Goal: Task Accomplishment & Management: Complete application form

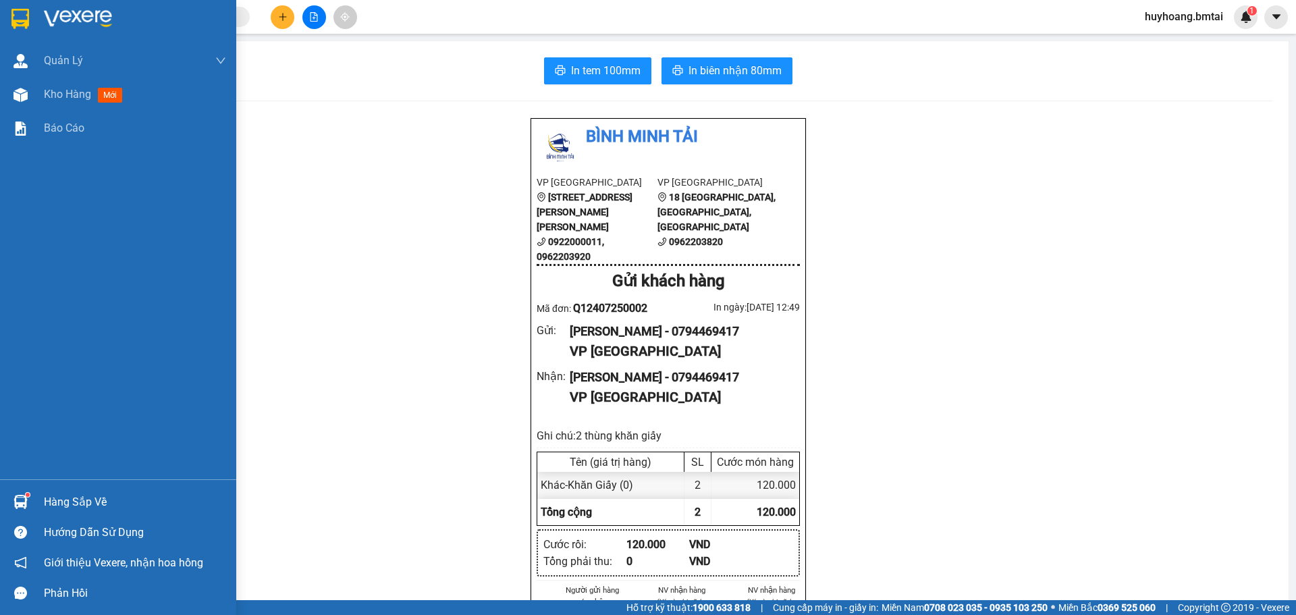
click at [34, 31] on div at bounding box center [118, 22] width 236 height 44
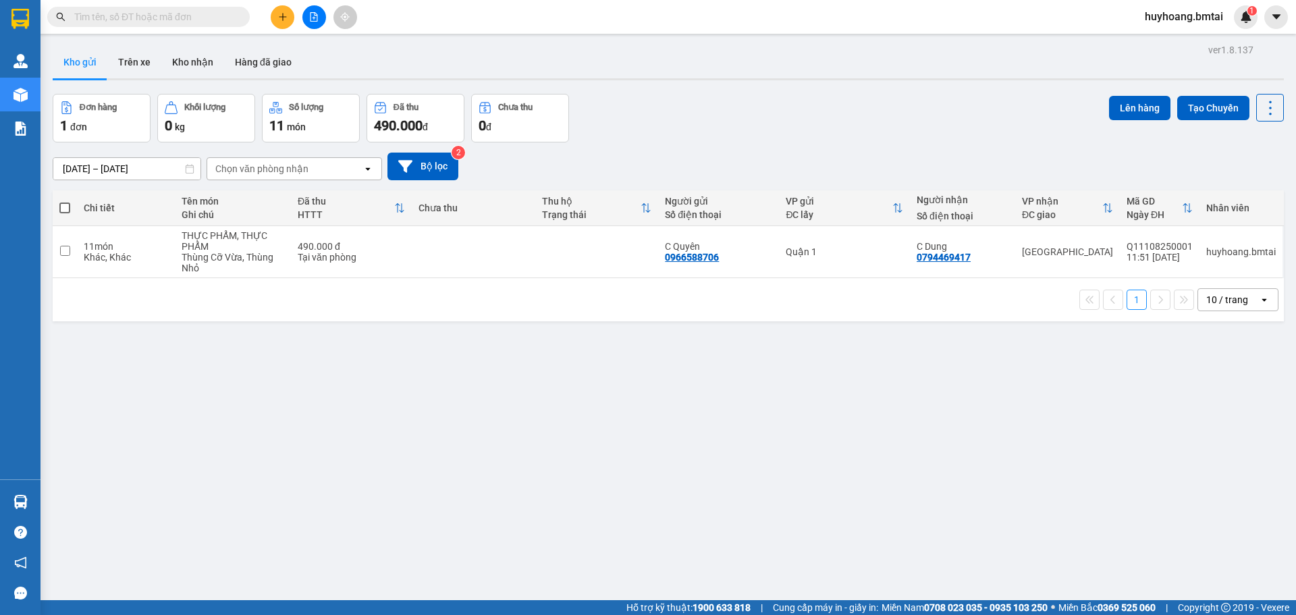
click at [290, 21] on button at bounding box center [283, 17] width 24 height 24
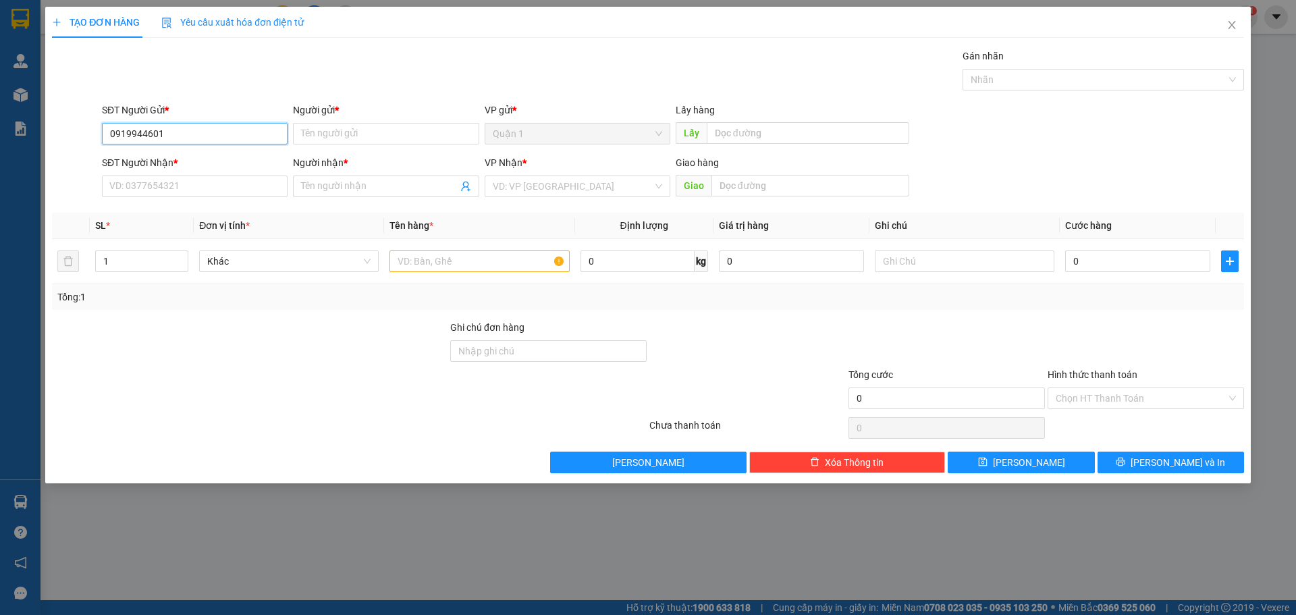
type input "0919944601"
type input "N"
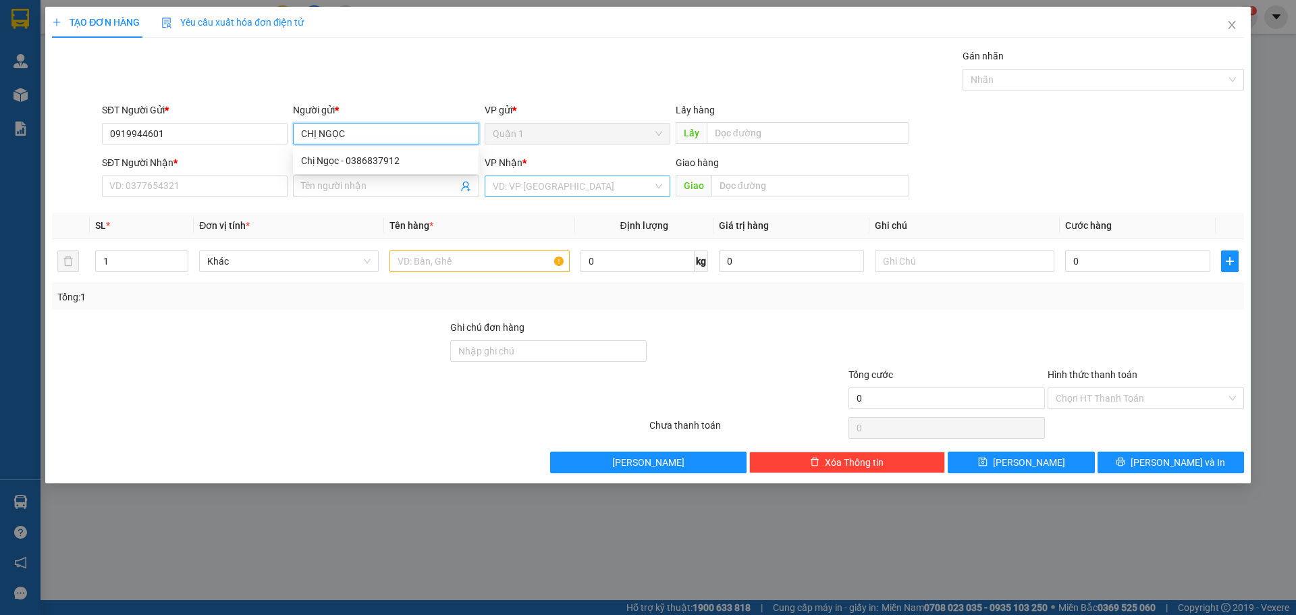
type input "CHỊ NGỌC"
click at [593, 178] on input "search" at bounding box center [573, 186] width 160 height 20
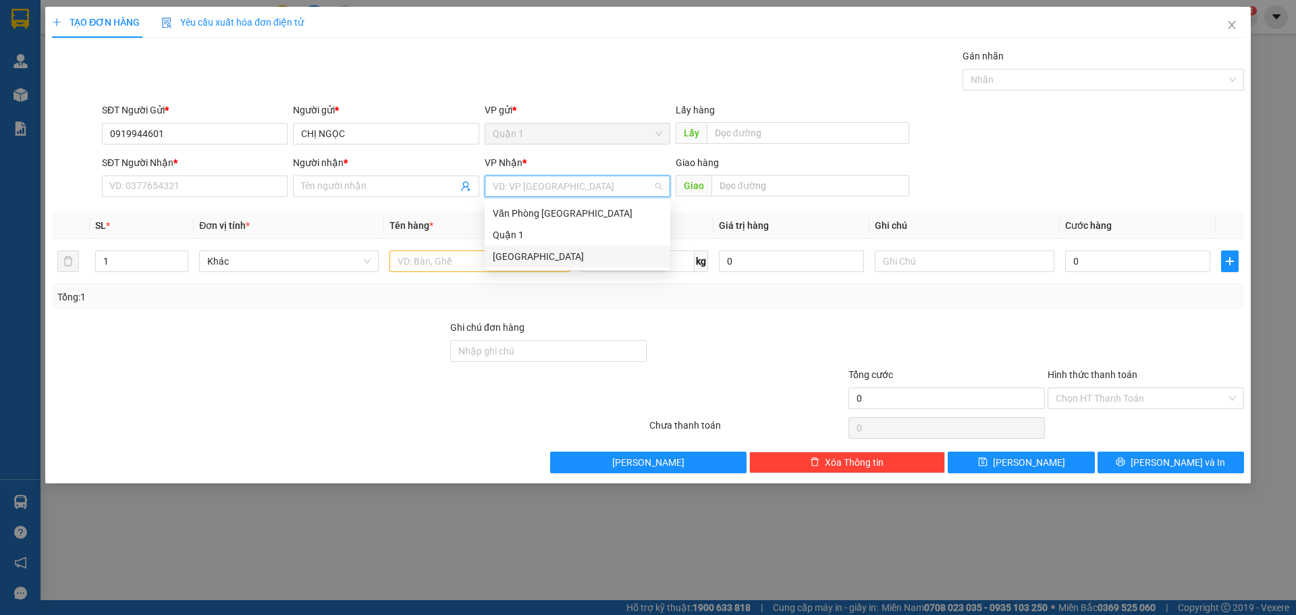
click at [555, 259] on div "[GEOGRAPHIC_DATA]" at bounding box center [577, 256] width 169 height 15
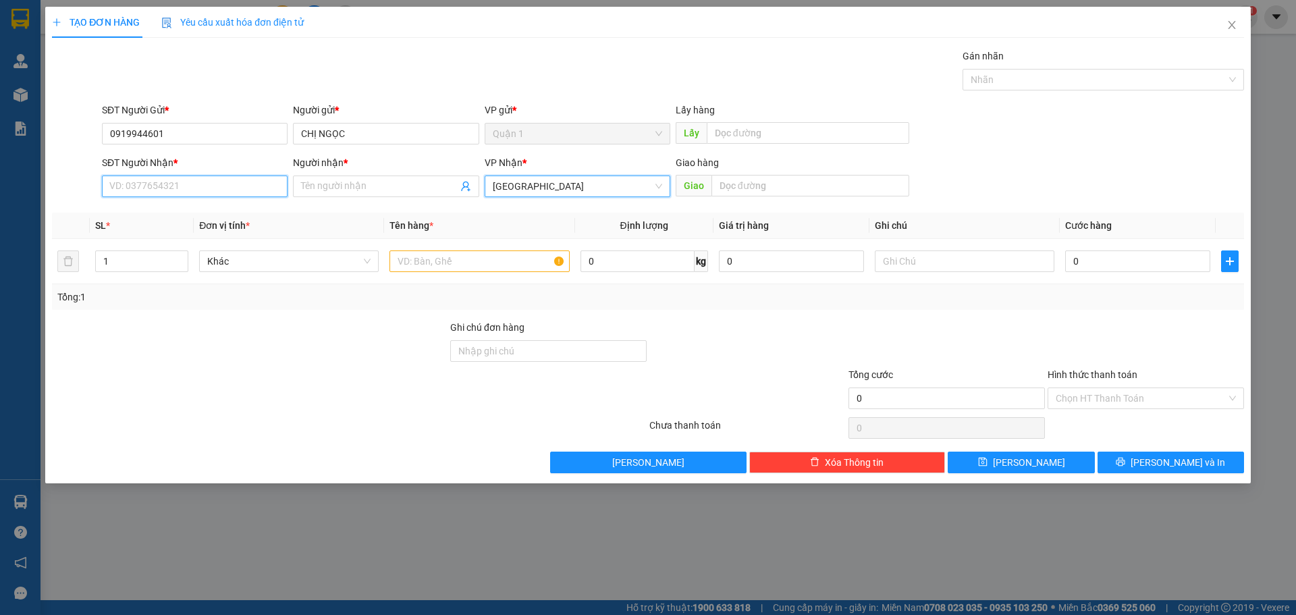
click at [221, 177] on input "SĐT Người Nhận *" at bounding box center [195, 187] width 186 height 22
type input "0886180840"
click at [353, 179] on input "Người nhận *" at bounding box center [379, 186] width 156 height 15
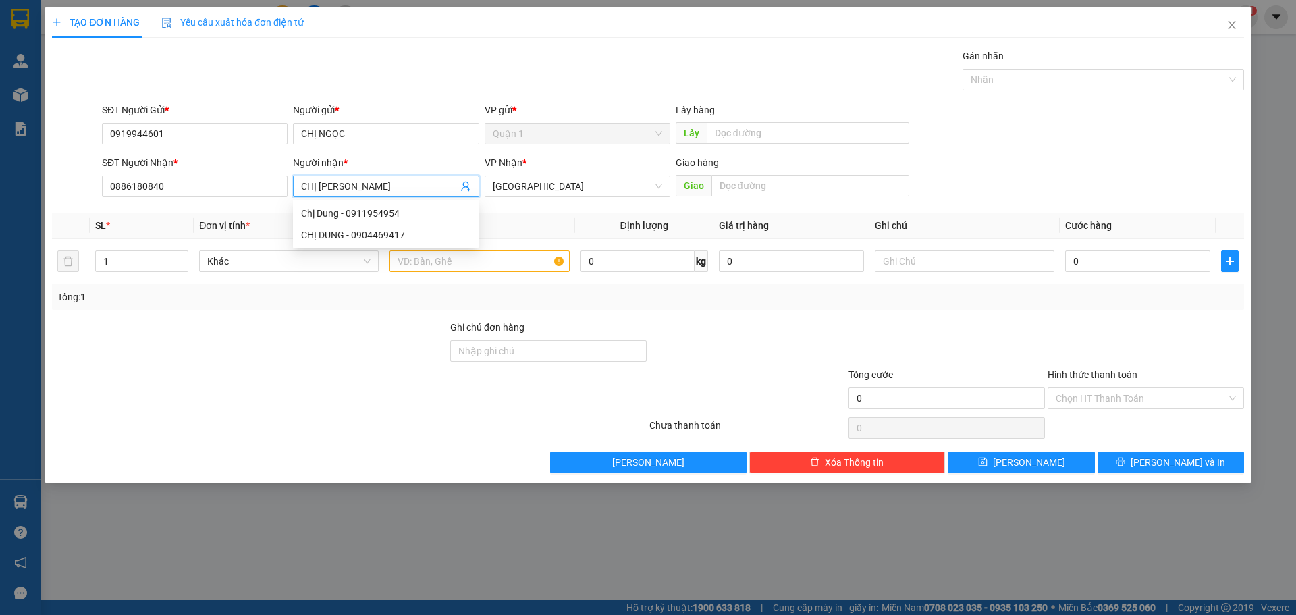
type input "CHỊ [PERSON_NAME]"
click at [810, 288] on div "Tổng: 1" at bounding box center [648, 297] width 1192 height 26
click at [518, 259] on input "text" at bounding box center [480, 261] width 180 height 22
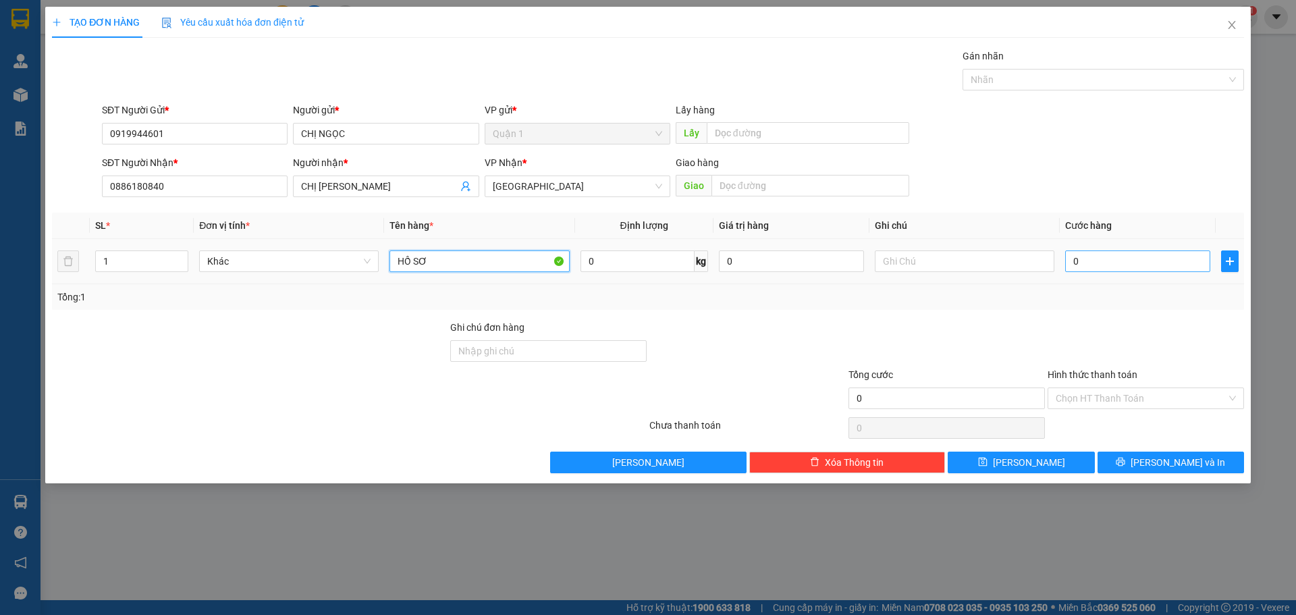
type input "HỒ SƠ"
click at [1102, 263] on input "0" at bounding box center [1137, 261] width 145 height 22
type input "3"
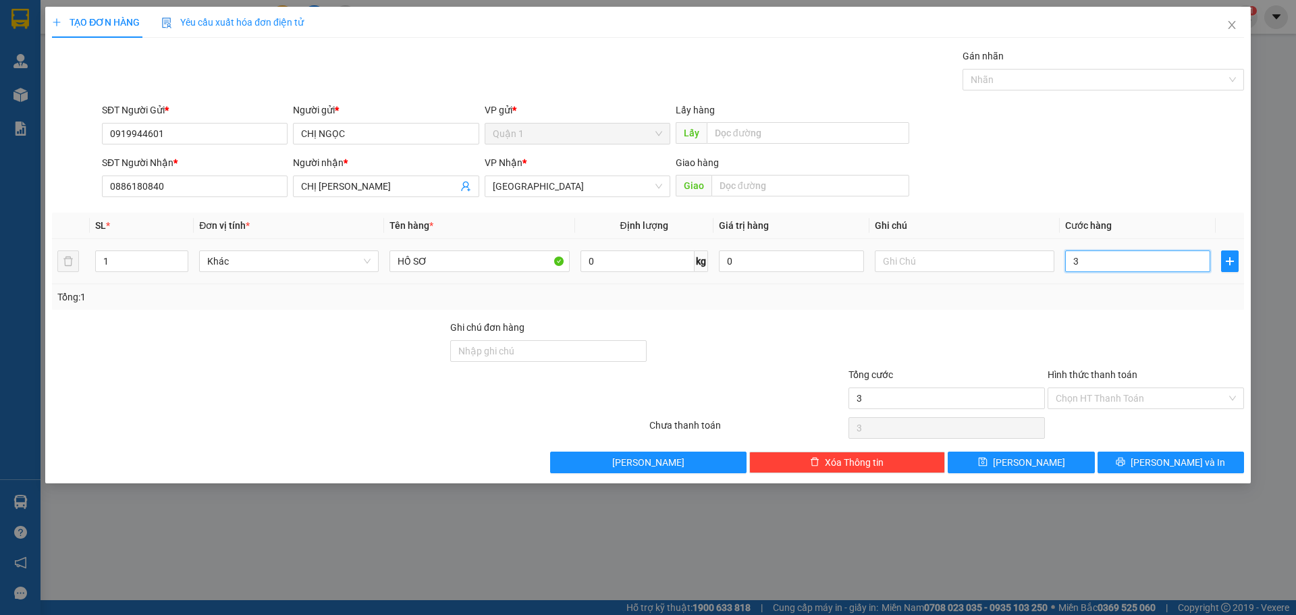
type input "30"
type input "300"
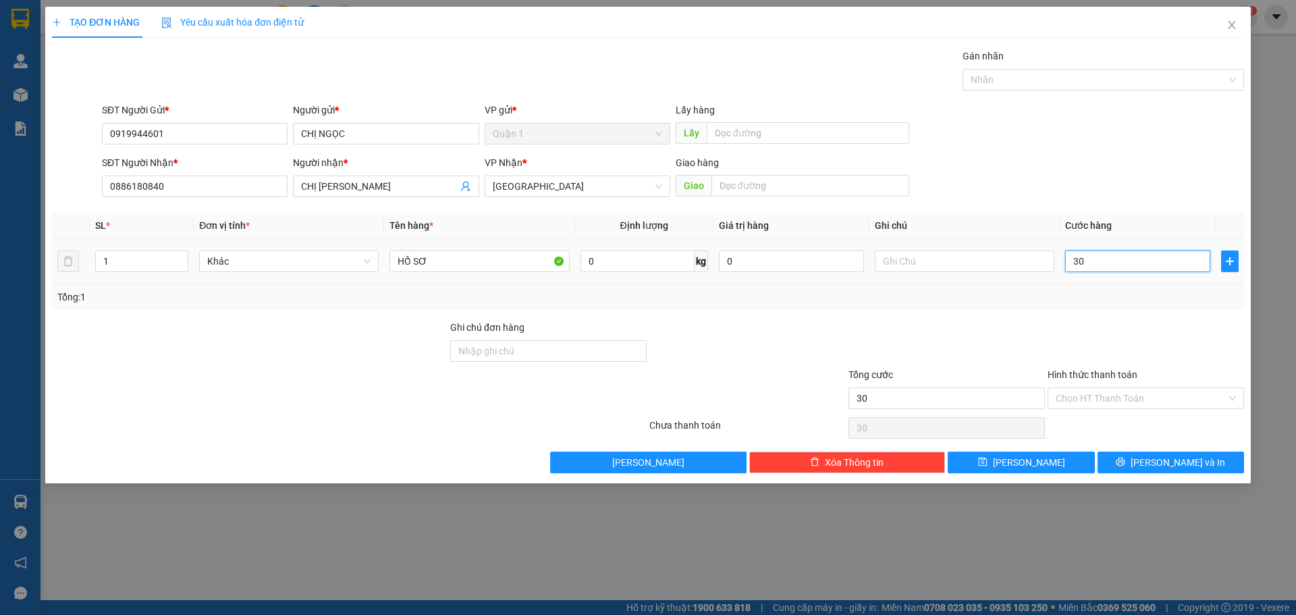
type input "300"
type input "3.000"
type input "30.000"
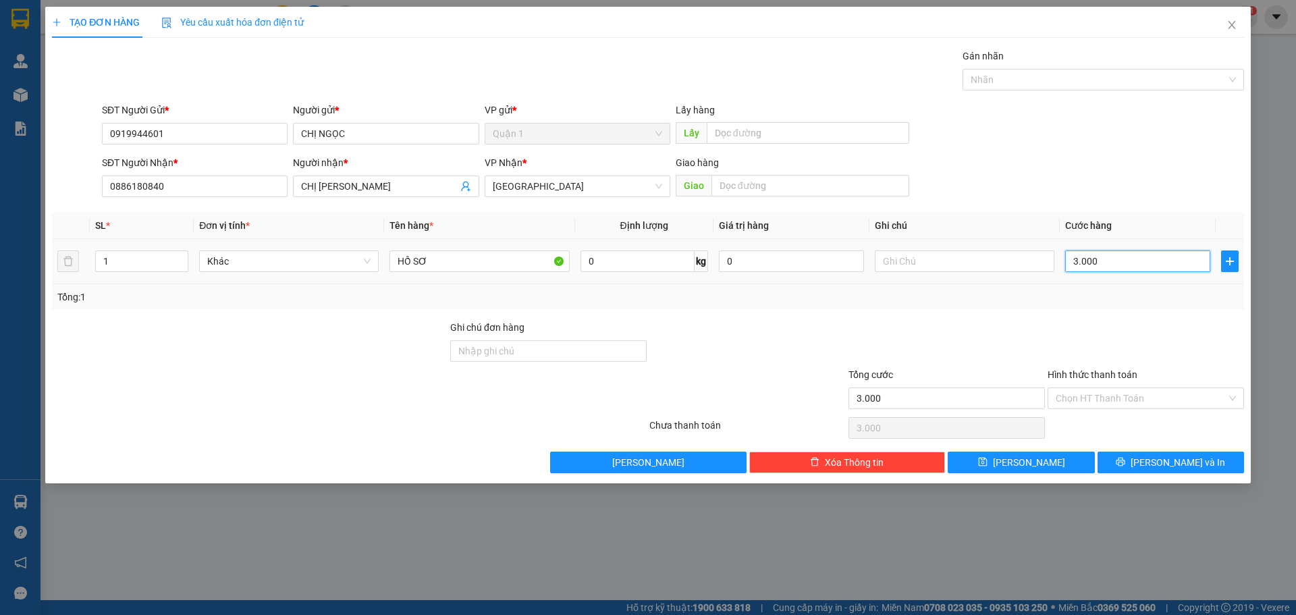
type input "30.000"
click at [595, 343] on input "Ghi chú đơn hàng" at bounding box center [548, 351] width 196 height 22
click at [807, 335] on div at bounding box center [747, 343] width 199 height 47
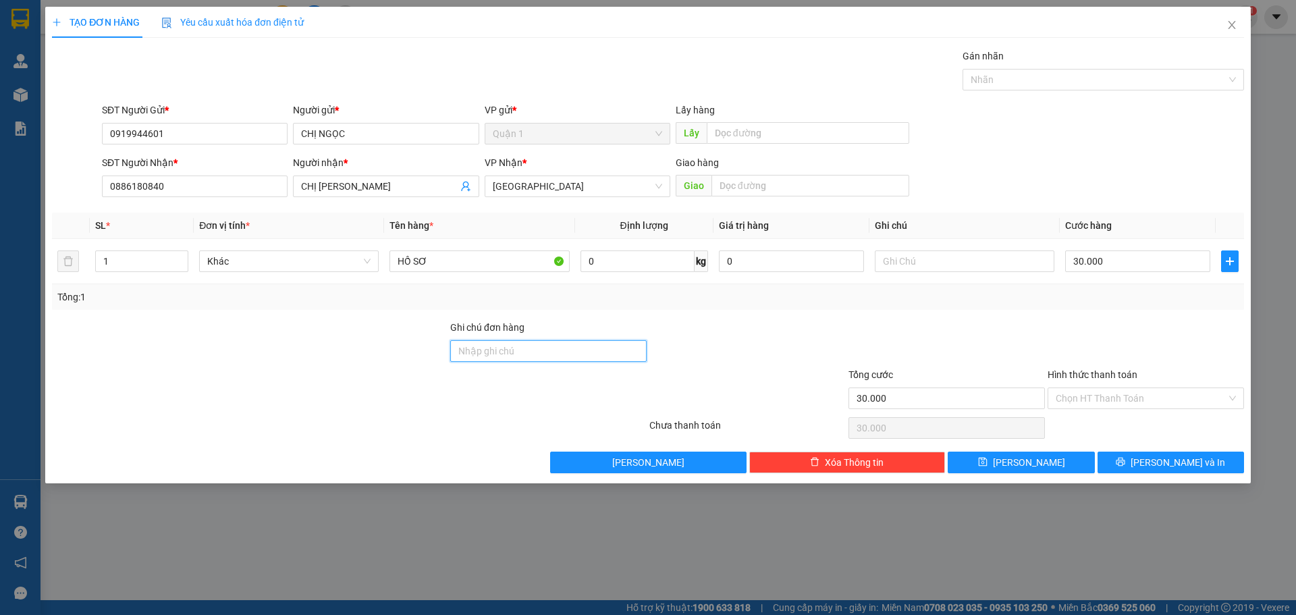
click at [566, 351] on input "Ghi chú đơn hàng" at bounding box center [548, 351] width 196 height 22
type input "D"
type input "ĐÃ TT TM 12/08"
click at [1217, 455] on button "[PERSON_NAME] và In" at bounding box center [1171, 463] width 147 height 22
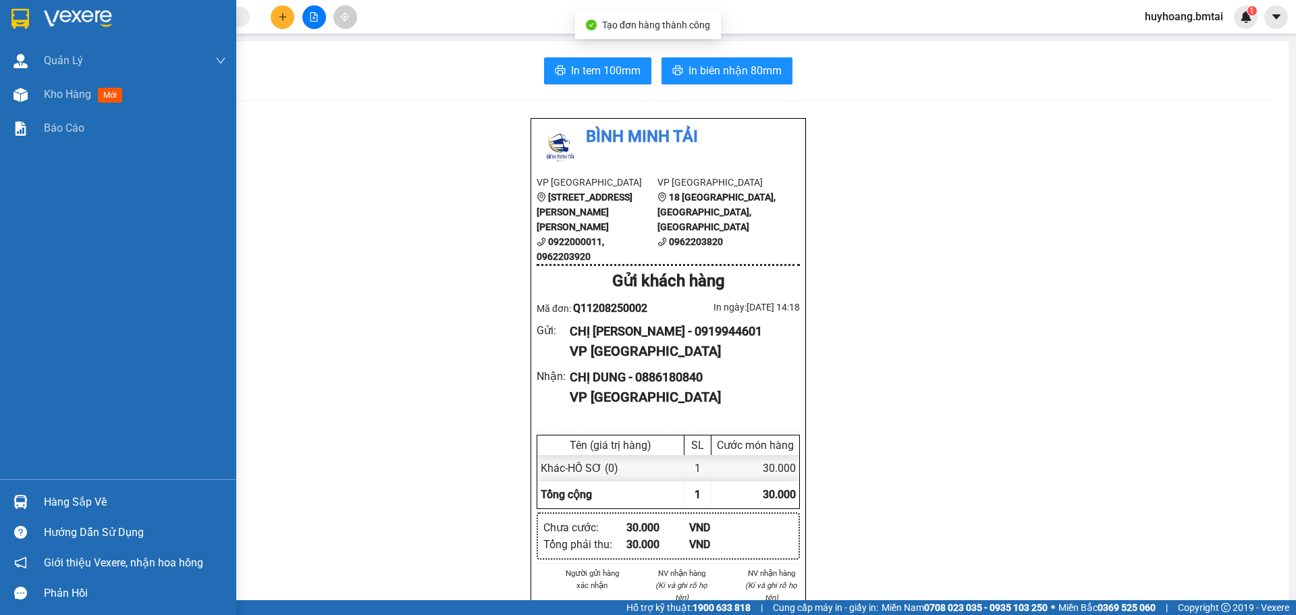
click at [3, 1] on div at bounding box center [118, 22] width 236 height 44
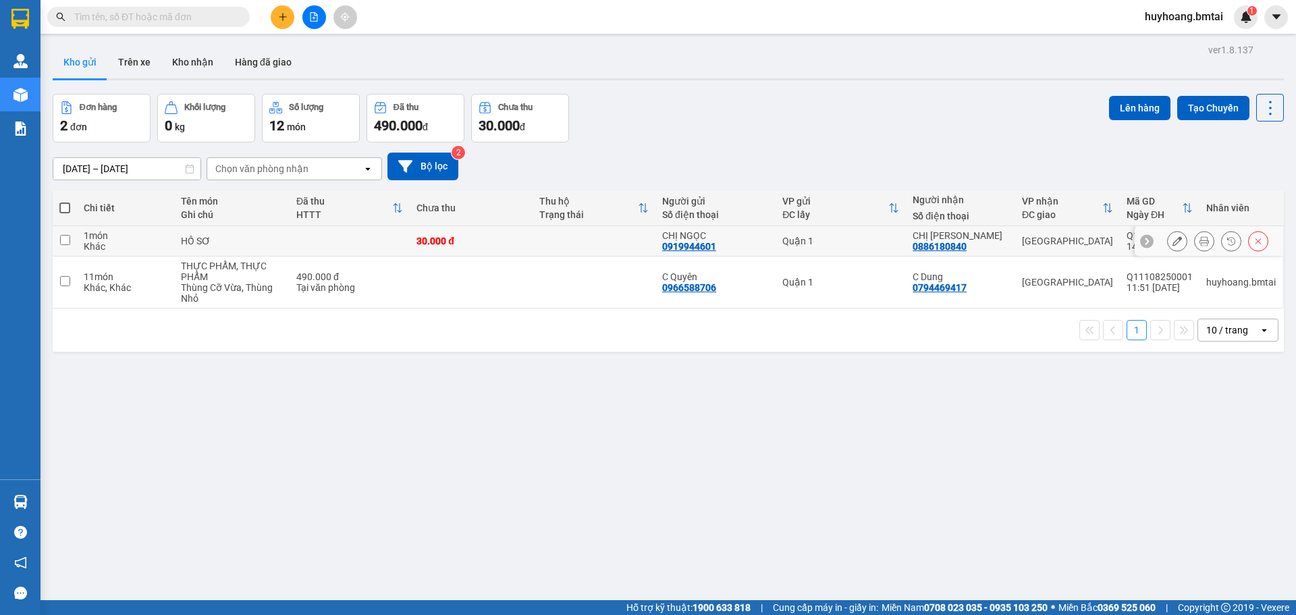
click at [1173, 239] on icon at bounding box center [1177, 240] width 9 height 9
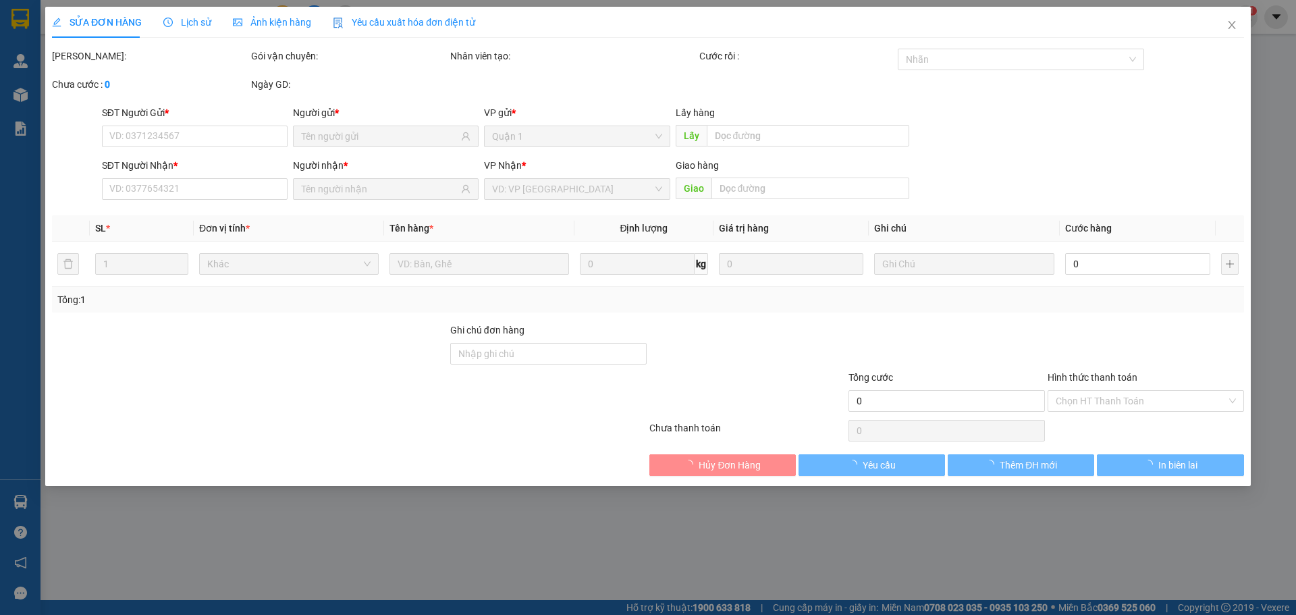
type input "0919944601"
type input "0886180840"
type input "ĐÃ TT TM 12/08"
type input "30.000"
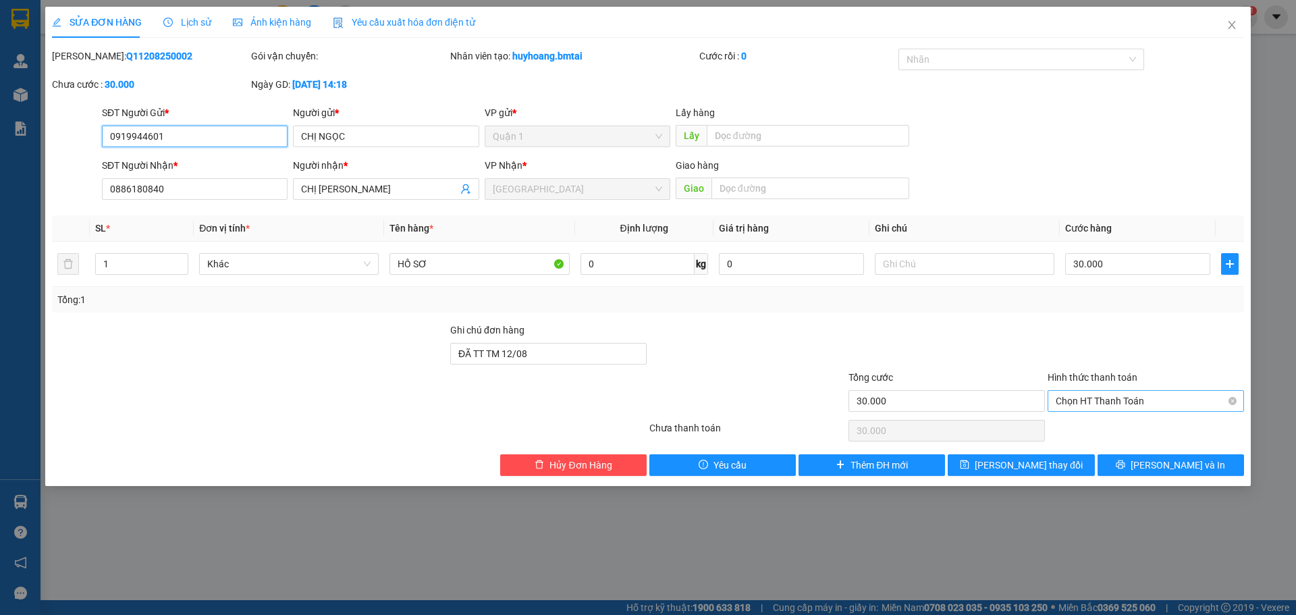
click at [1165, 399] on span "Chọn HT Thanh Toán" at bounding box center [1146, 401] width 180 height 20
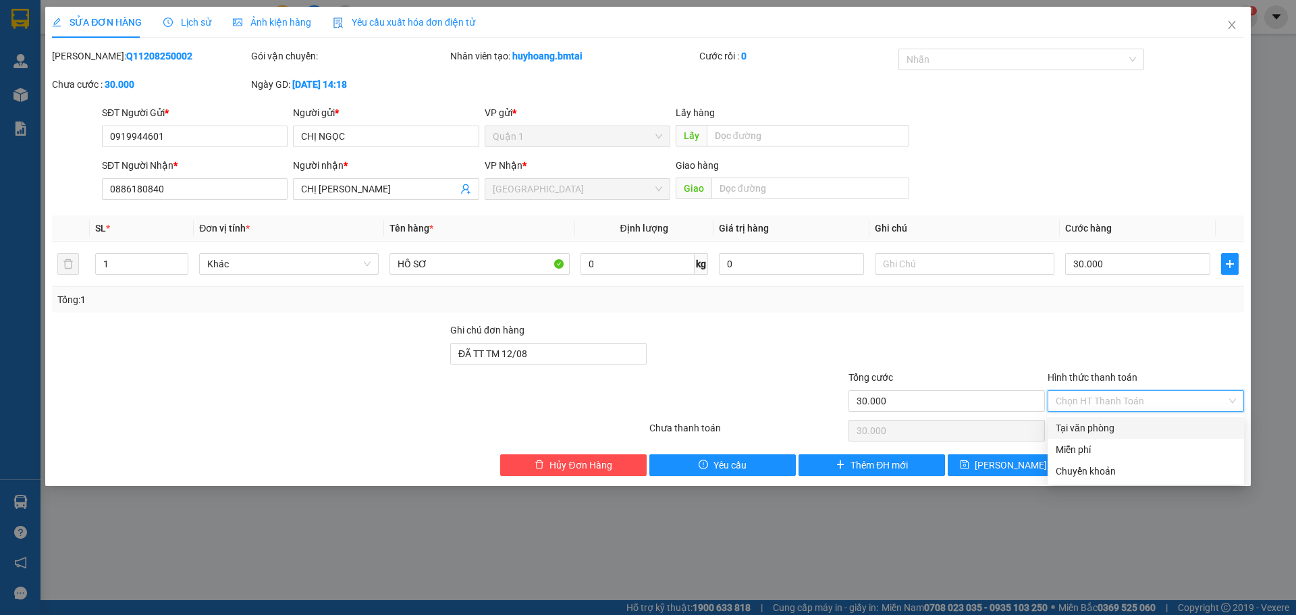
drag, startPoint x: 1115, startPoint y: 468, endPoint x: 1127, endPoint y: 425, distance: 44.2
click at [1127, 426] on div "Tại văn phòng Miễn phí Chuyển khoản" at bounding box center [1146, 449] width 196 height 65
click at [1127, 425] on div "Tại văn phòng" at bounding box center [1146, 428] width 180 height 15
type input "0"
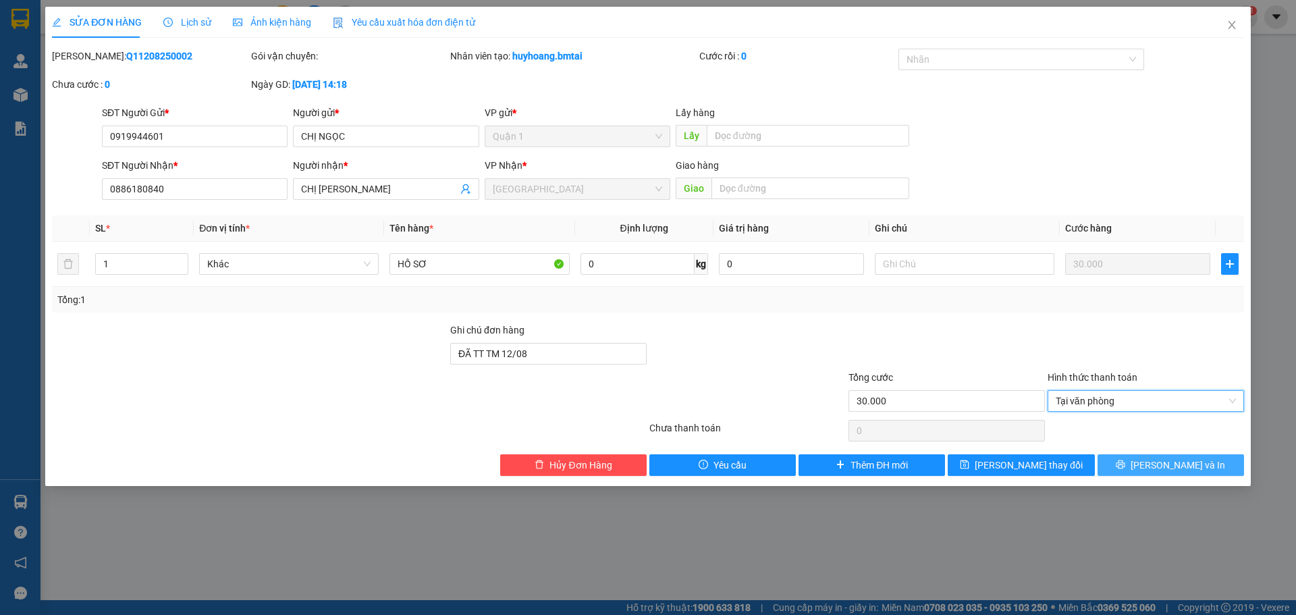
click at [1163, 467] on span "[PERSON_NAME] và In" at bounding box center [1178, 465] width 95 height 15
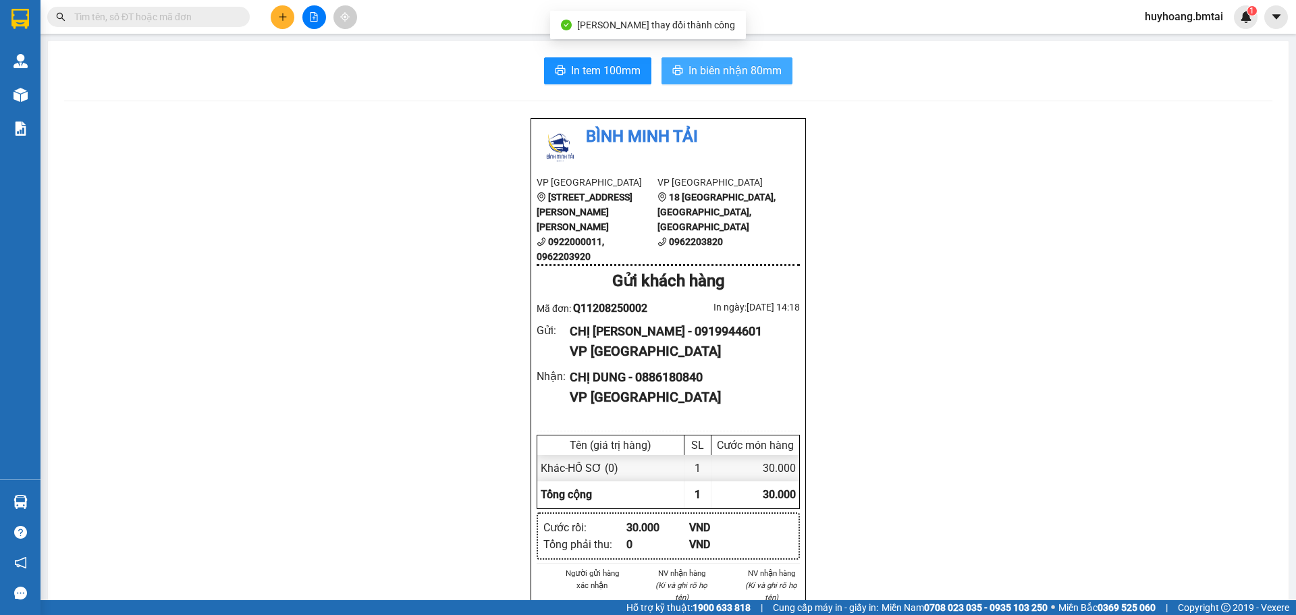
click at [745, 80] on button "In biên nhận 80mm" at bounding box center [727, 70] width 131 height 27
